Goal: Obtain resource: Download file/media

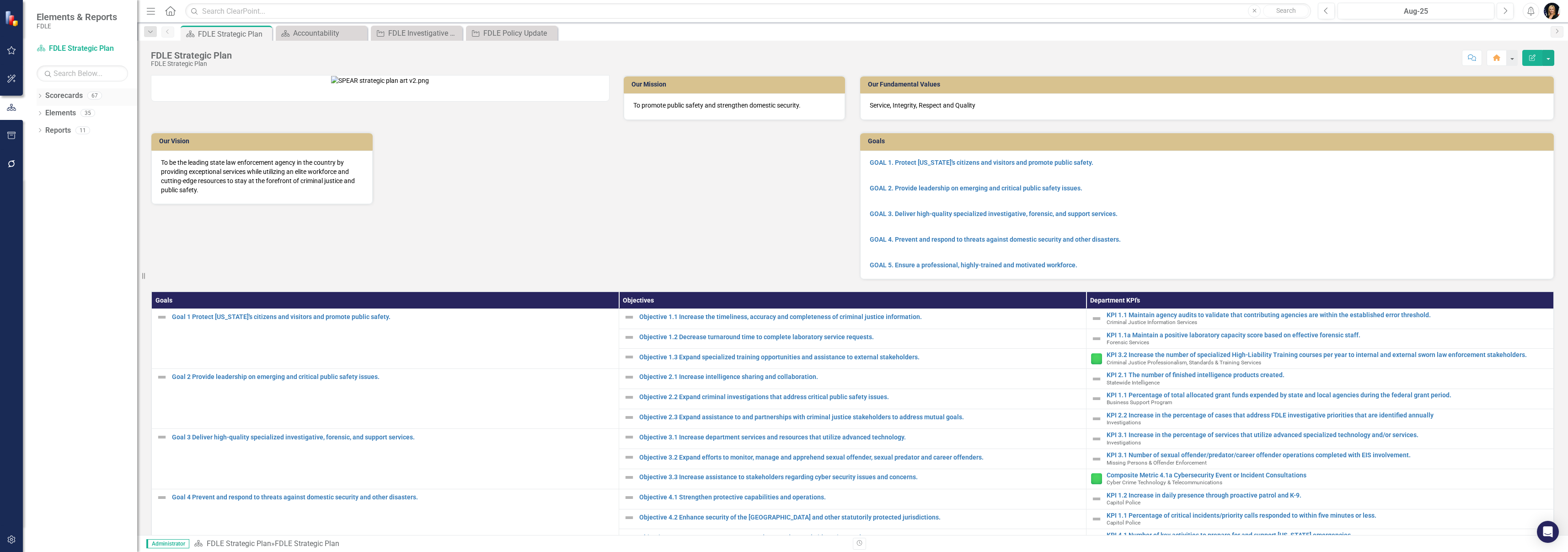
click at [41, 97] on icon "Dropdown" at bounding box center [39, 97] width 6 height 5
click at [47, 146] on icon "Dropdown" at bounding box center [45, 147] width 7 height 6
click at [55, 165] on icon "Dropdown" at bounding box center [54, 165] width 7 height 6
click at [62, 200] on icon "Dropdown" at bounding box center [63, 199] width 7 height 6
click at [94, 218] on link "Accountability" at bounding box center [107, 217] width 59 height 11
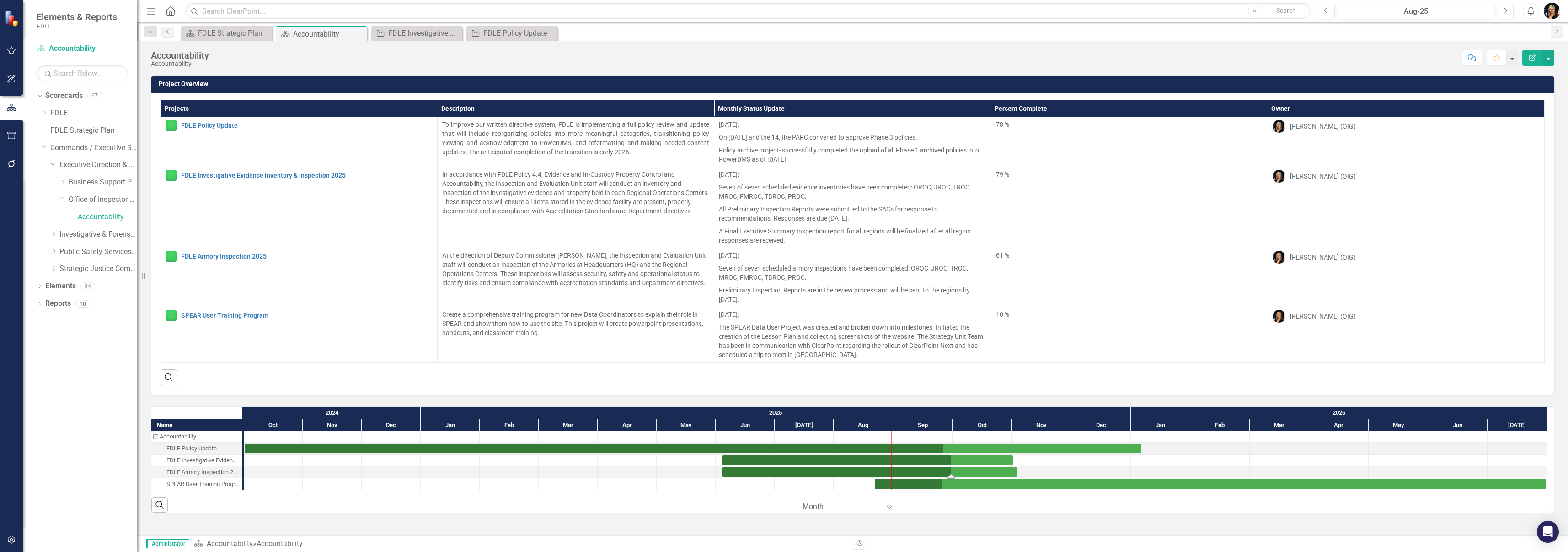
drag, startPoint x: 903, startPoint y: 474, endPoint x: 952, endPoint y: 473, distance: 49.0
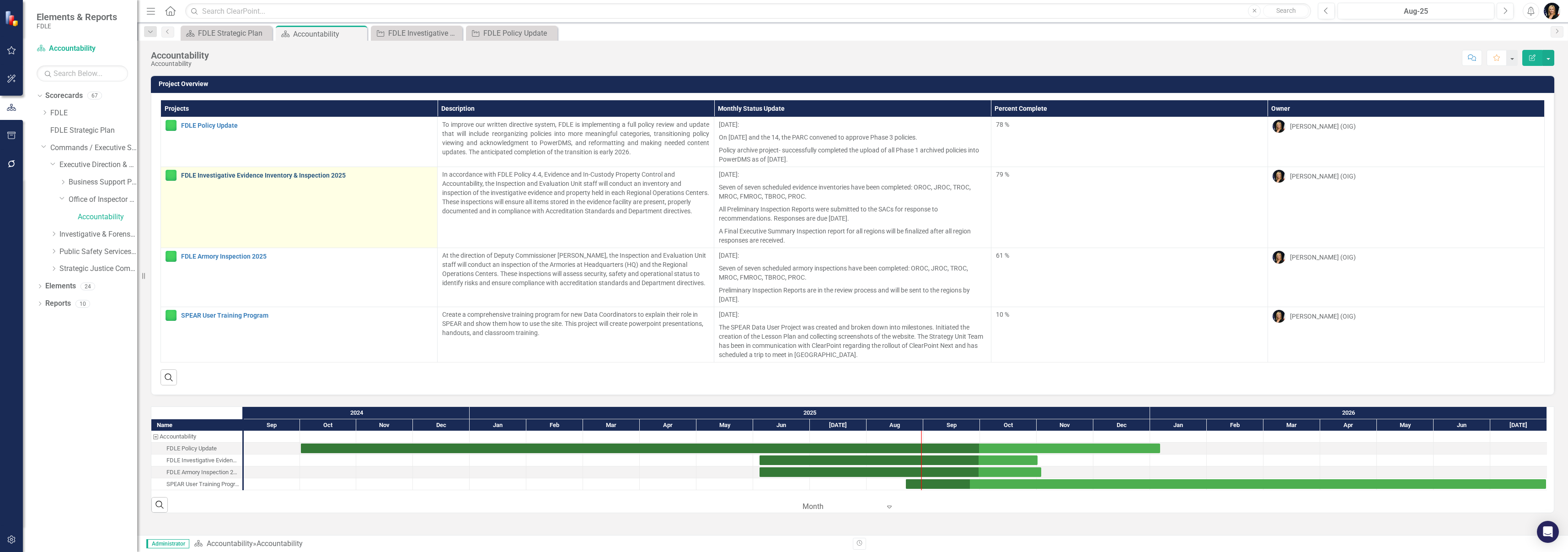
click at [210, 178] on link "FDLE Investigative Evidence Inventory & Inspection 2025" at bounding box center [306, 175] width 251 height 7
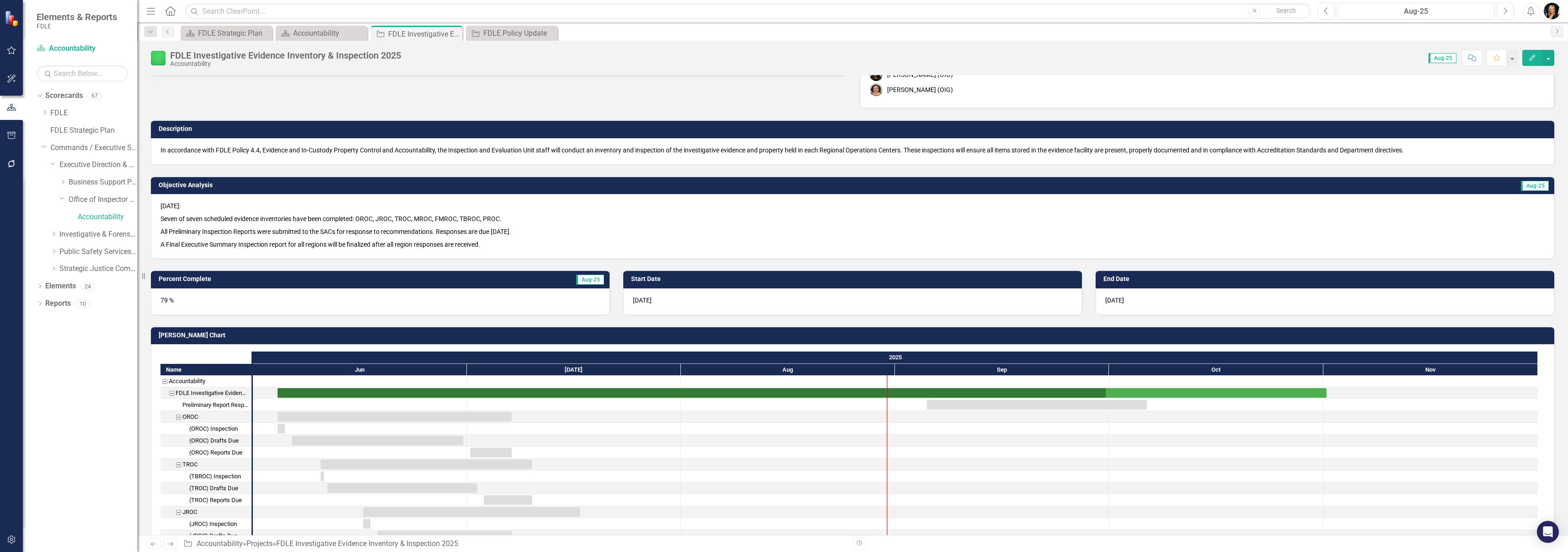
scroll to position [69, 0]
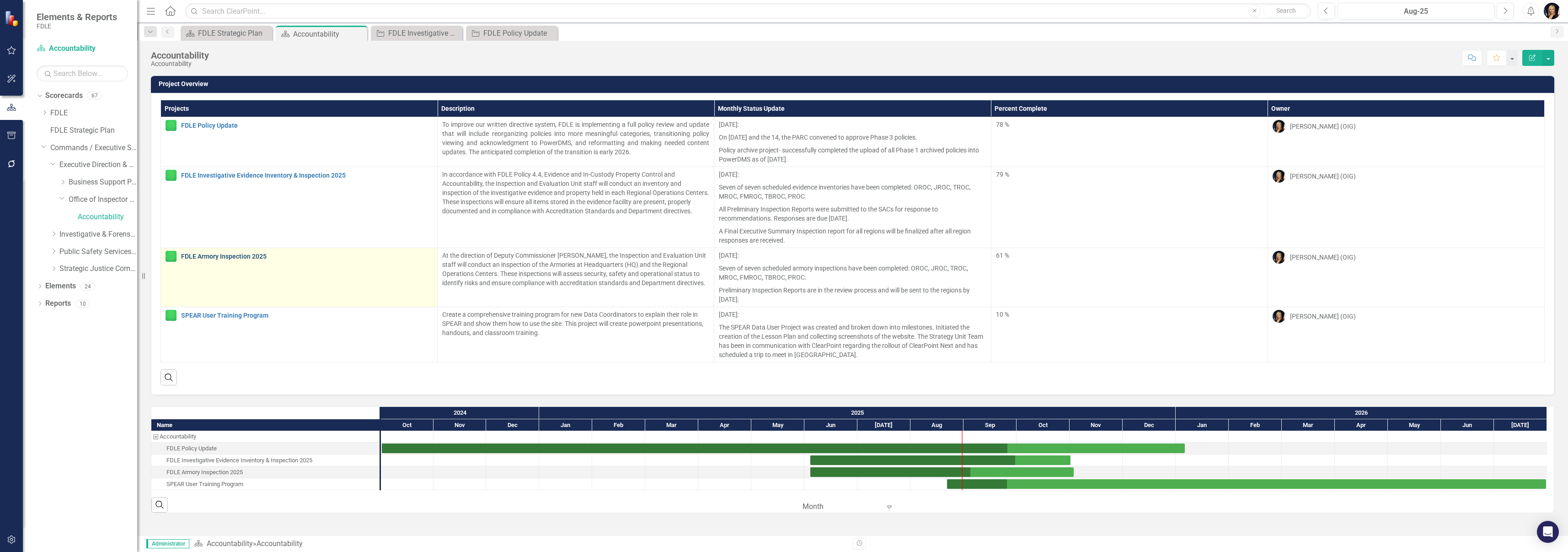
click at [226, 260] on link "FDLE Armory Inspection 2025" at bounding box center [306, 256] width 251 height 7
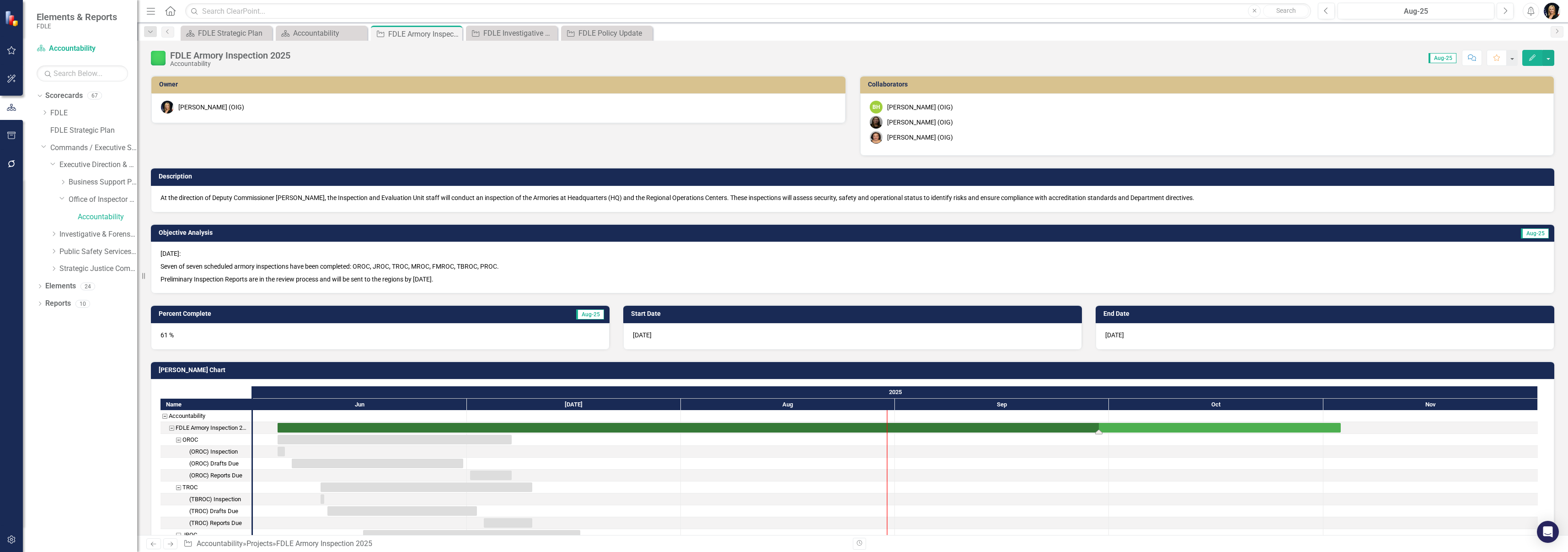
drag, startPoint x: 927, startPoint y: 432, endPoint x: 1099, endPoint y: 429, distance: 172.0
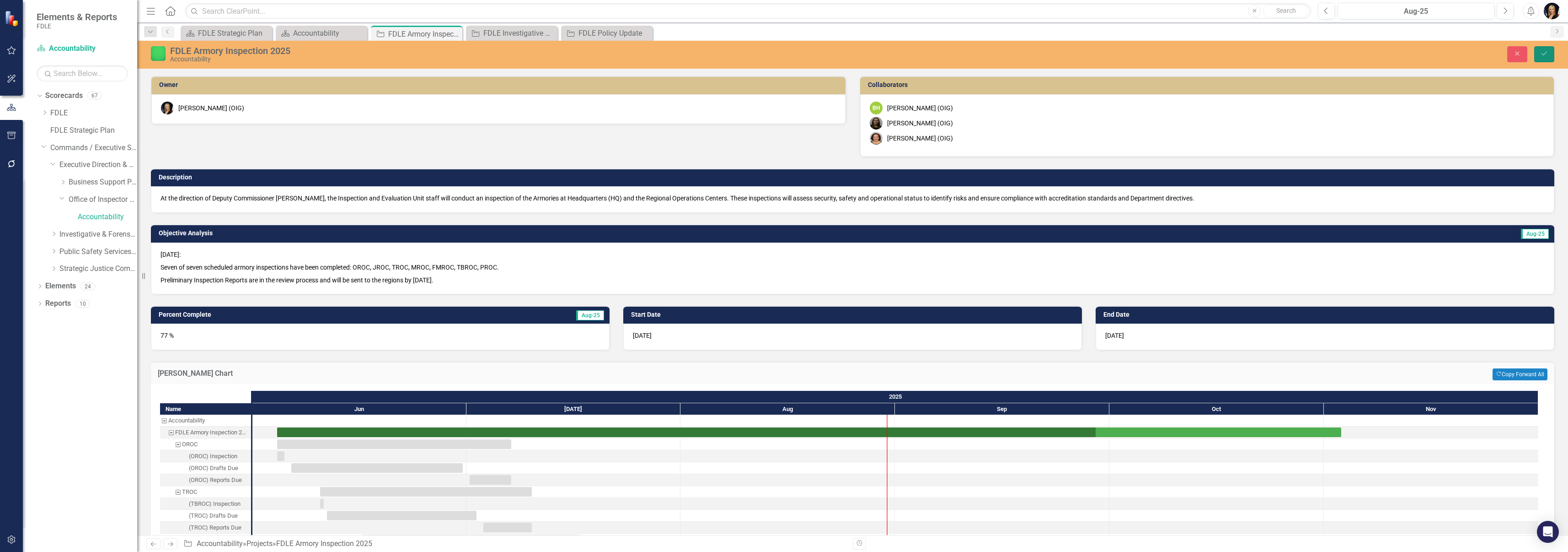
click at [1542, 52] on icon "Save" at bounding box center [1544, 53] width 9 height 6
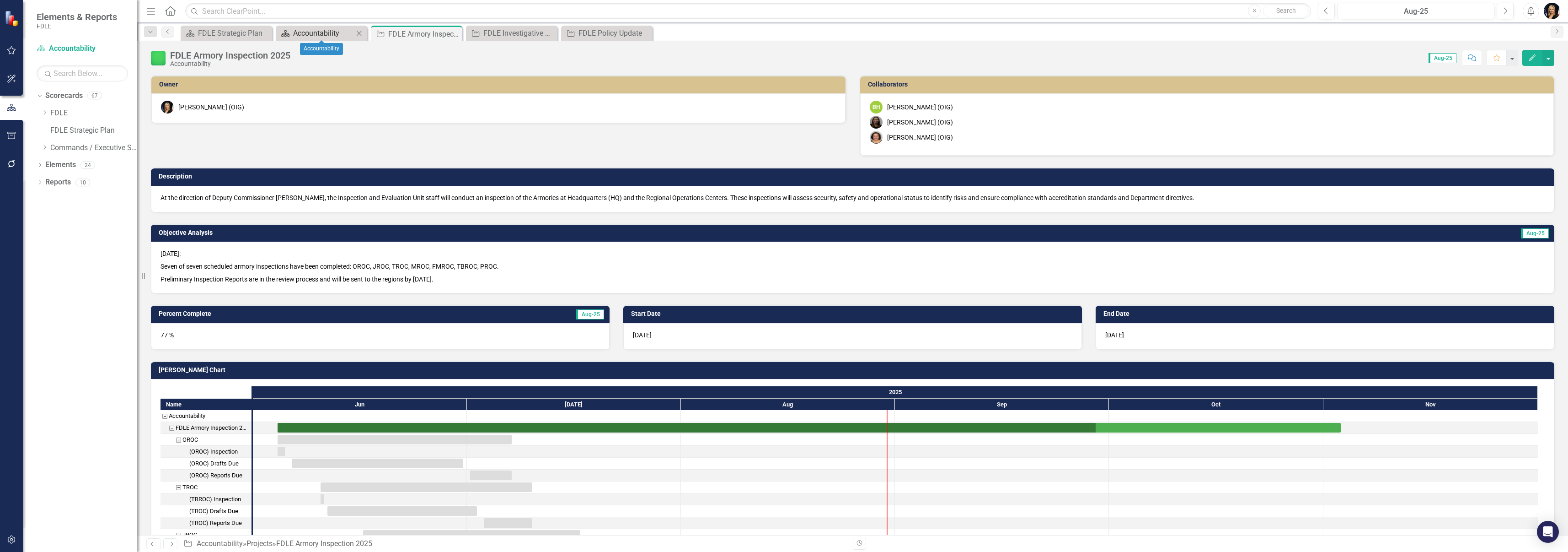
click at [339, 31] on div "Accountability" at bounding box center [323, 33] width 60 height 11
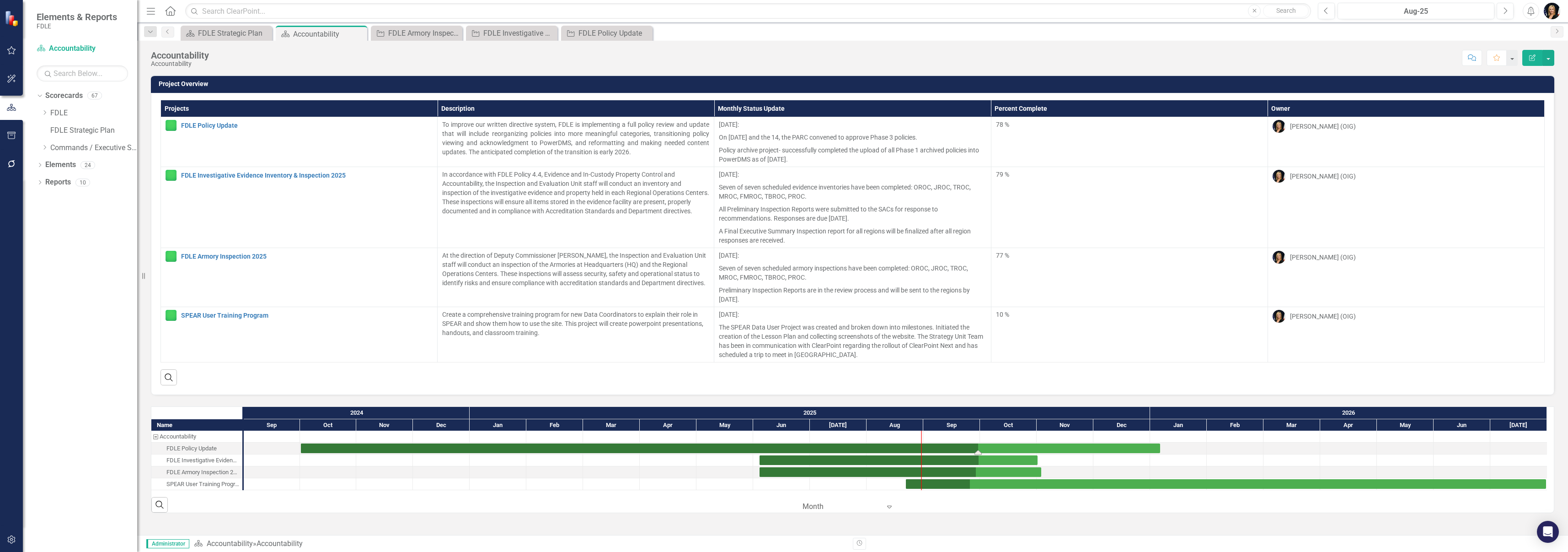
drag, startPoint x: 945, startPoint y: 452, endPoint x: 952, endPoint y: 451, distance: 7.1
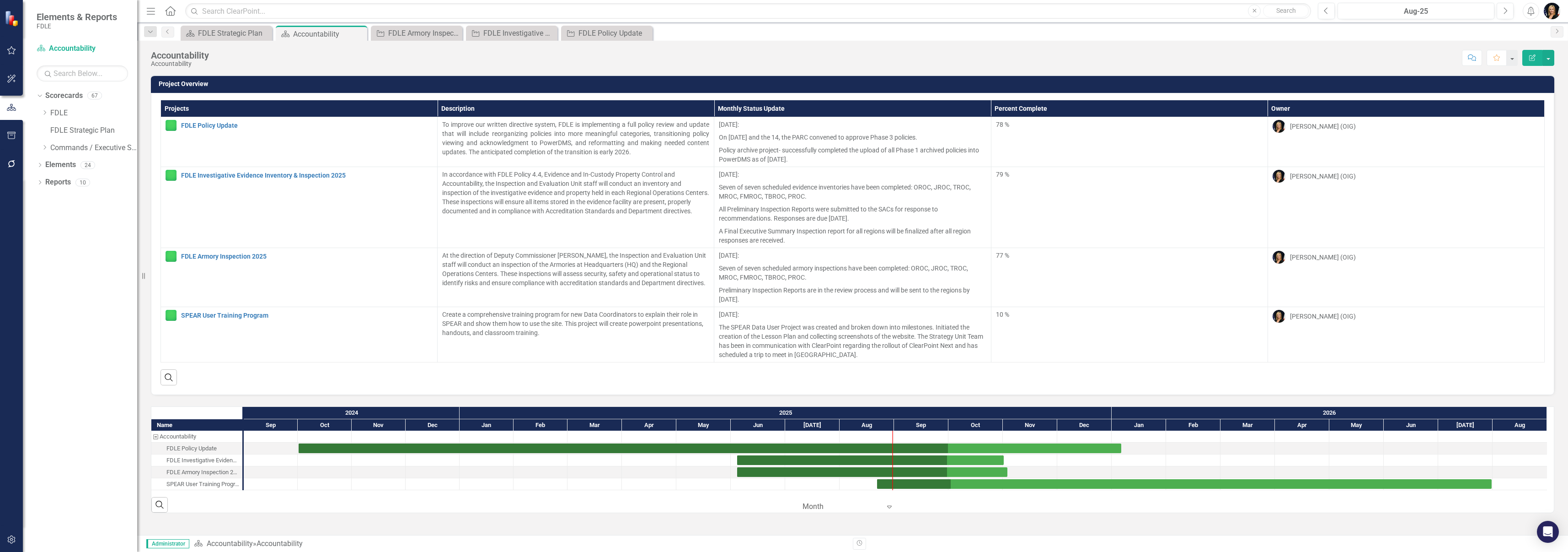
click at [945, 531] on div "Project Overview Projects Description Monthly Status Update Percent Complete Ow…" at bounding box center [852, 305] width 1431 height 460
click at [1550, 57] on button "button" at bounding box center [1548, 58] width 12 height 16
click at [1513, 129] on link "PDF Export to PDF" at bounding box center [1517, 128] width 74 height 17
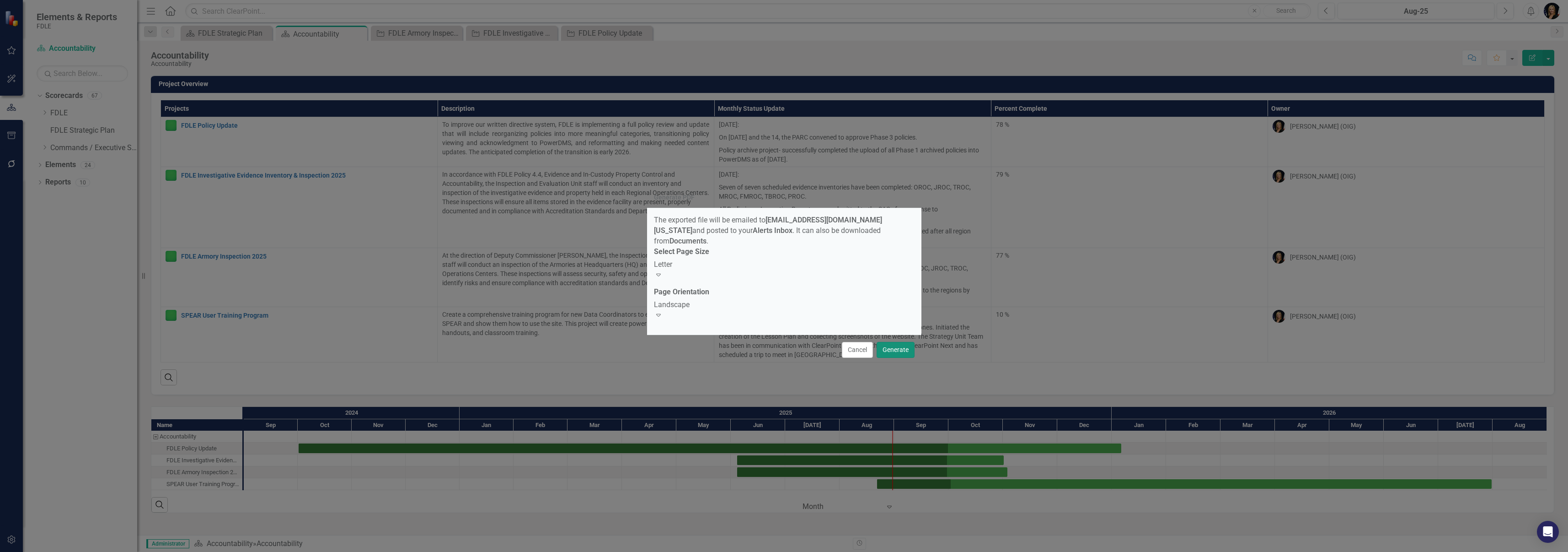
click at [905, 342] on button "Generate" at bounding box center [895, 349] width 38 height 16
